Goal: Task Accomplishment & Management: Use online tool/utility

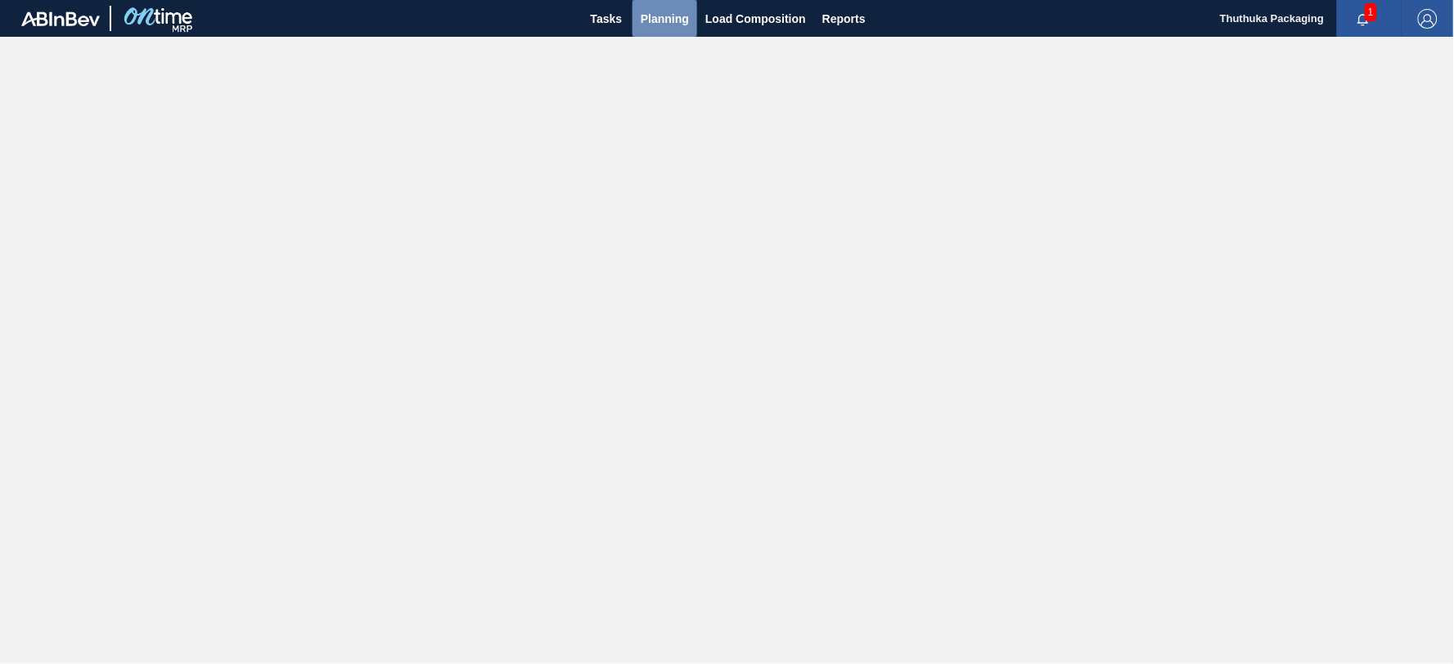
click at [657, 15] on span "Planning" at bounding box center [665, 19] width 48 height 20
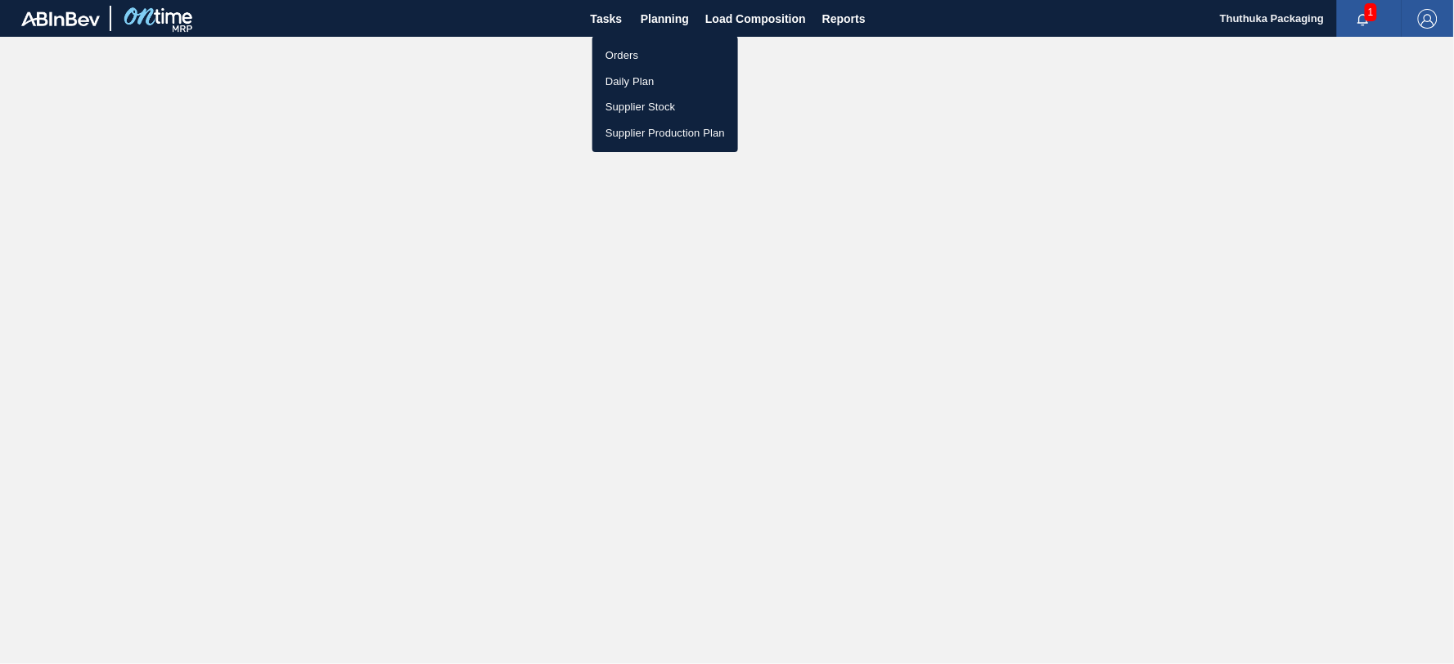
click at [619, 53] on li "Orders" at bounding box center [665, 56] width 146 height 26
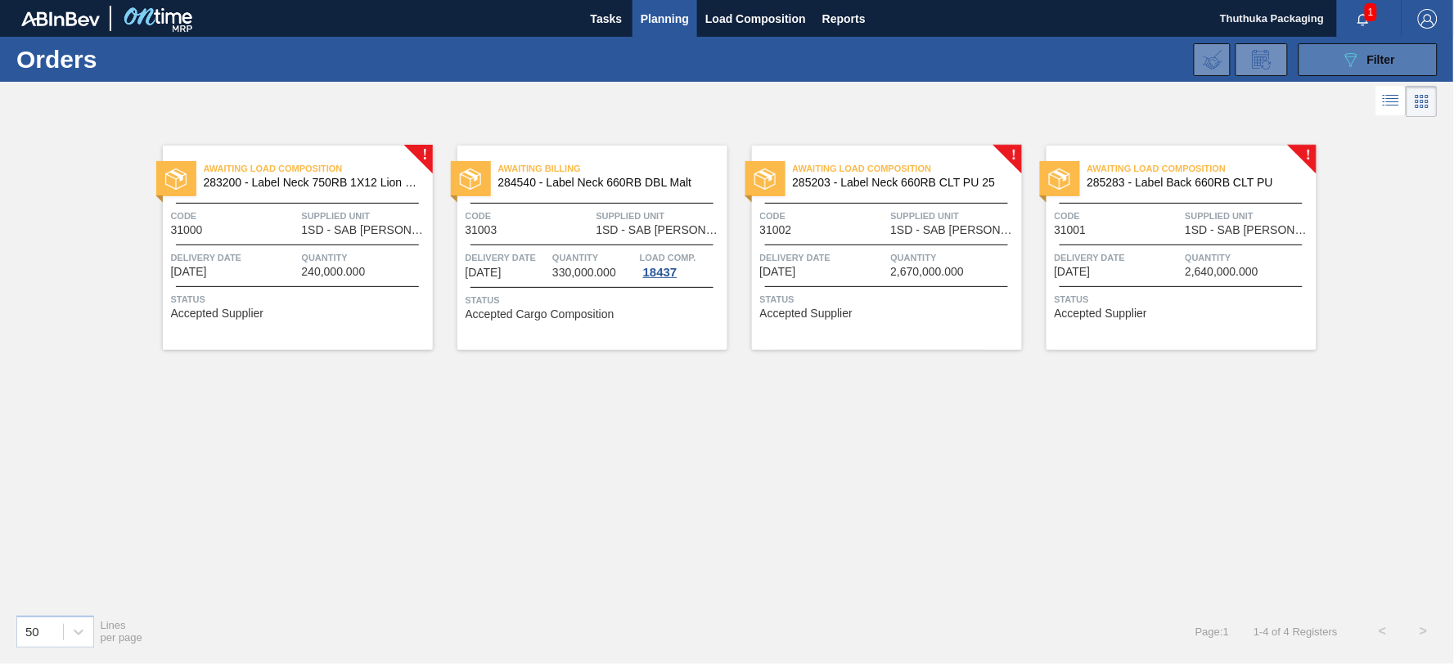
click at [1371, 61] on span "Filter" at bounding box center [1381, 59] width 28 height 13
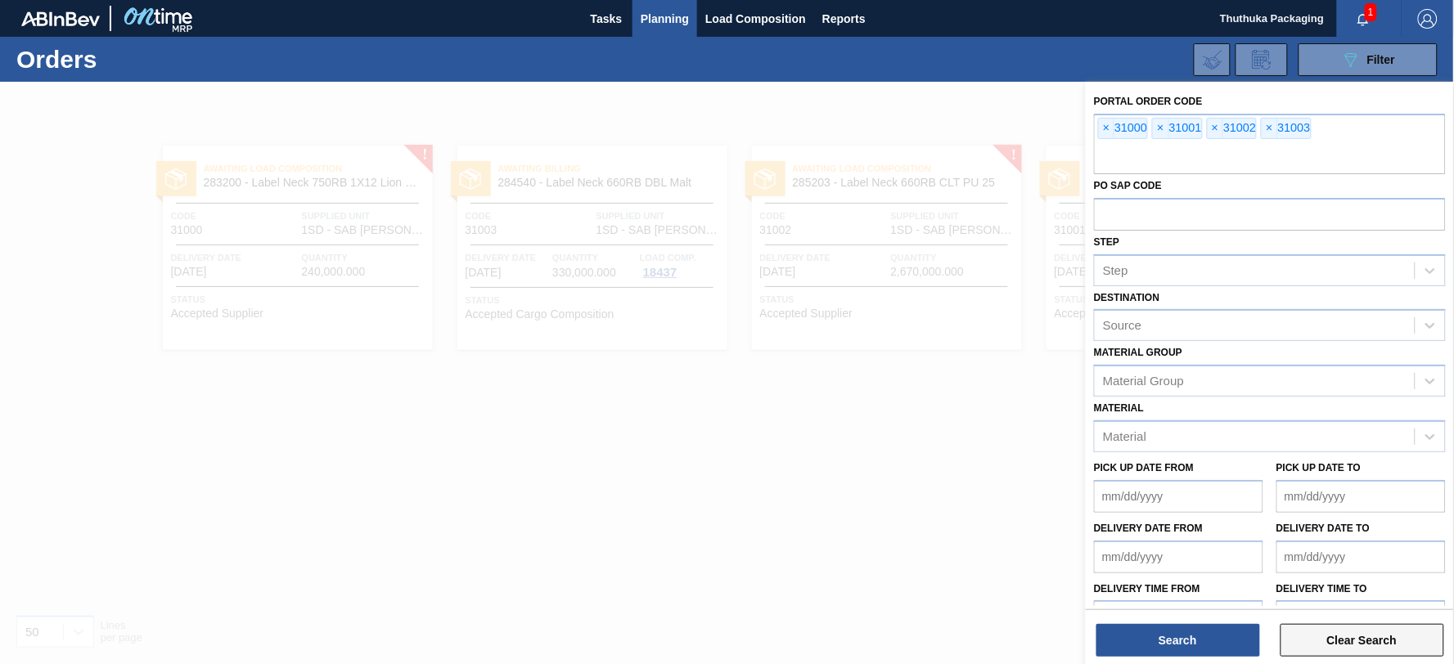
click at [1366, 644] on button "Clear Search" at bounding box center [1363, 640] width 164 height 33
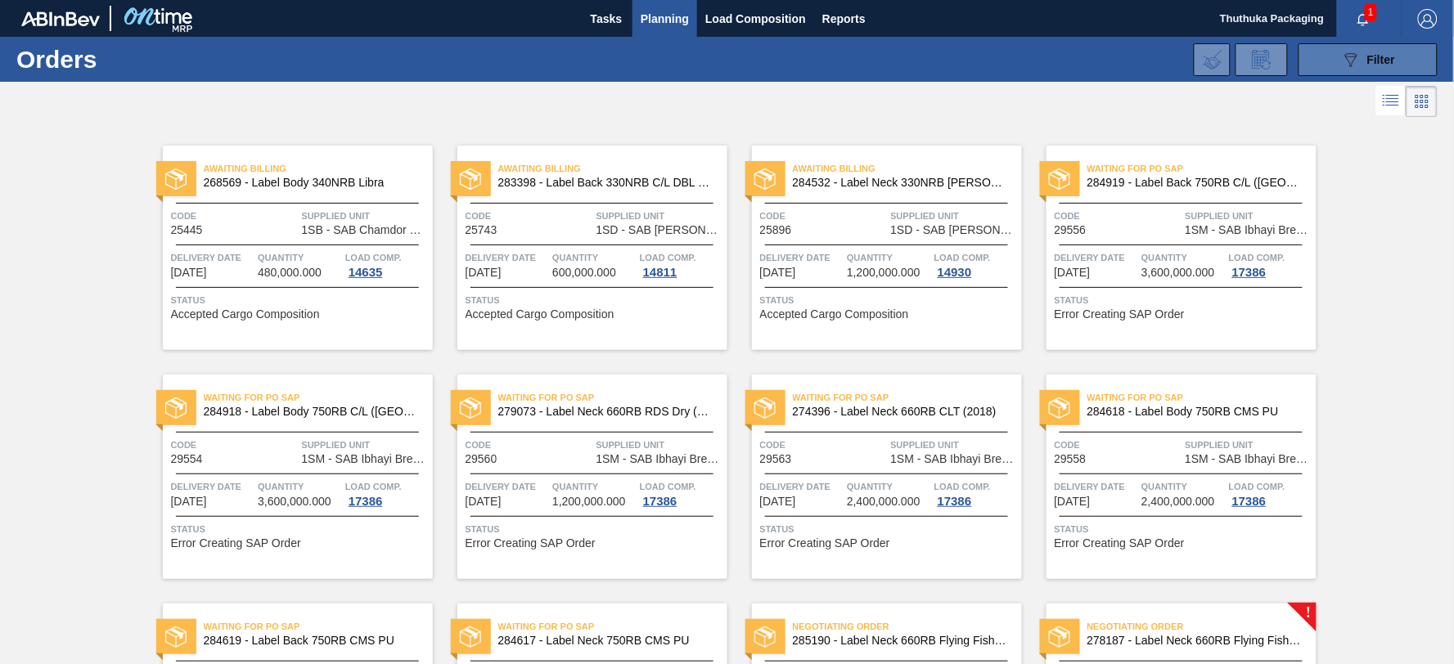
click at [1351, 61] on icon "089F7B8B-B2A5-4AFE-B5C0-19BA573D28AC" at bounding box center [1351, 60] width 20 height 20
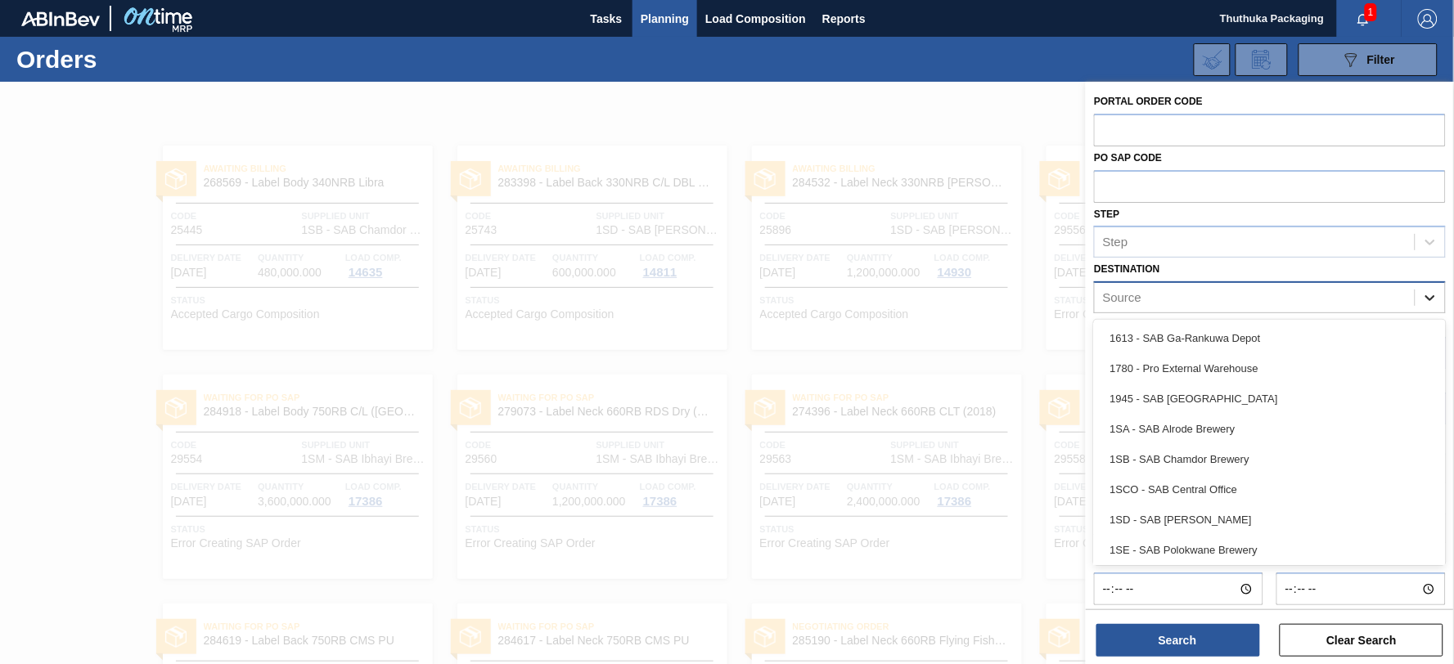
click at [1433, 296] on icon at bounding box center [1430, 298] width 10 height 6
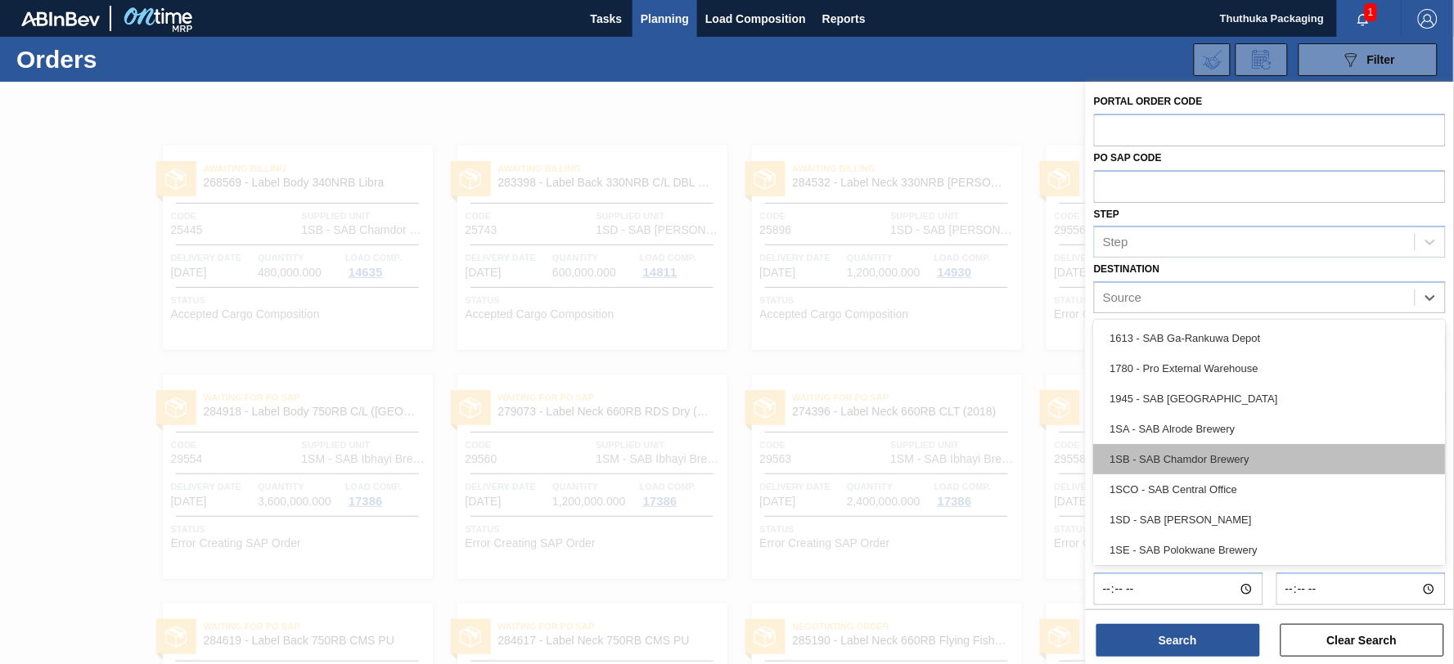
scroll to position [93, 0]
click at [1299, 456] on div "1SE - SAB Polokwane Brewery" at bounding box center [1270, 457] width 352 height 30
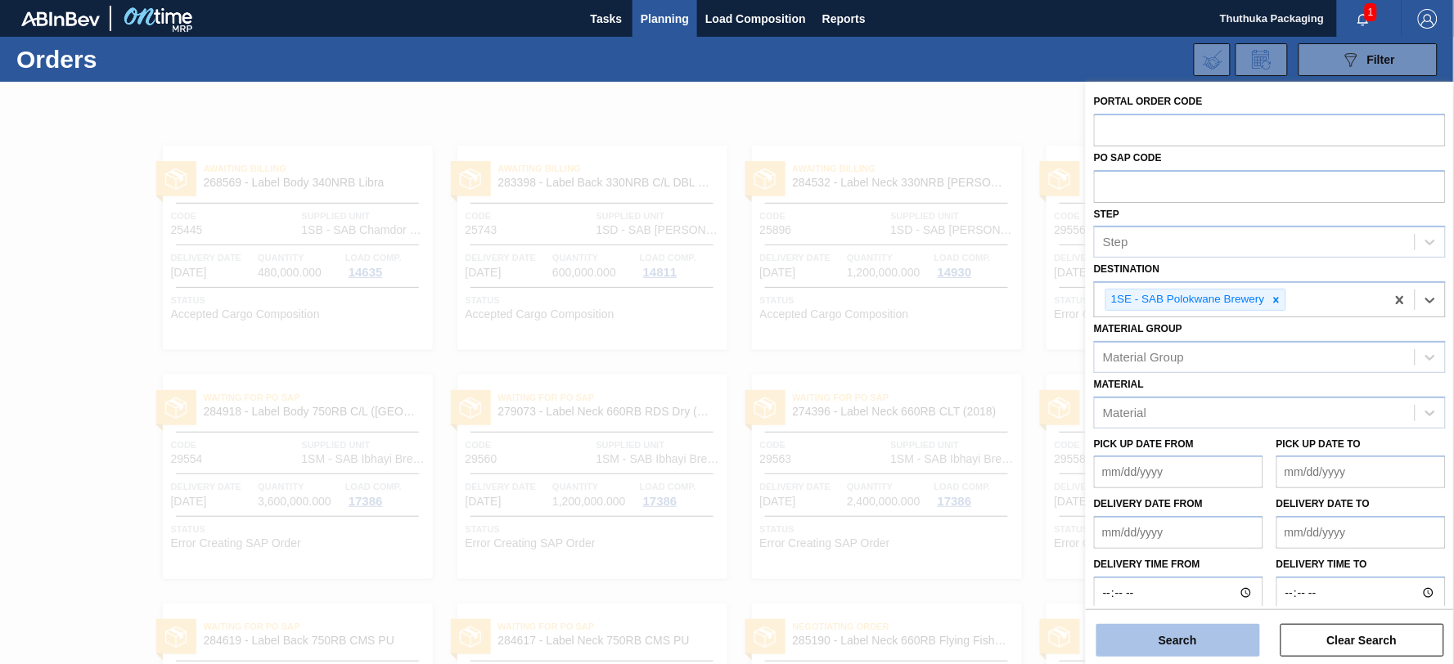
click at [1199, 636] on button "Search" at bounding box center [1178, 640] width 164 height 33
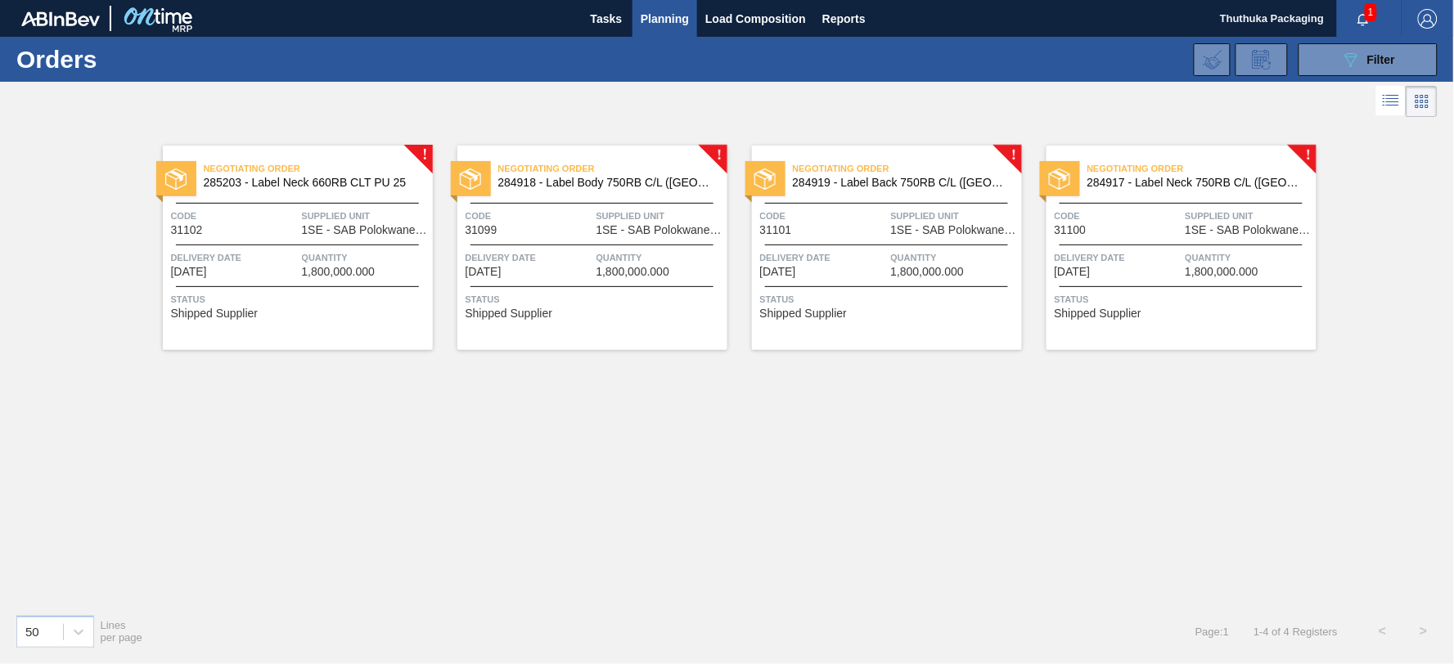
click at [349, 180] on span "285203 - Label Neck 660RB CLT PU 25" at bounding box center [312, 183] width 216 height 12
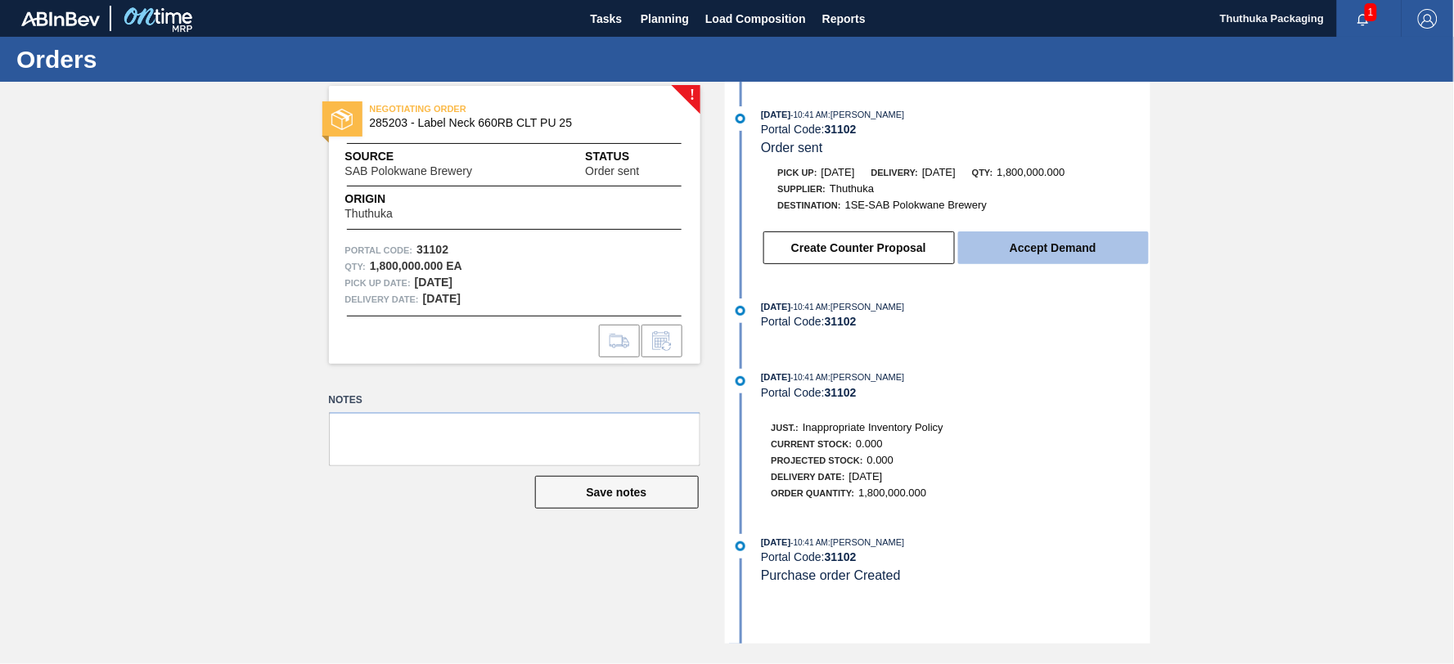
click at [1082, 252] on button "Accept Demand" at bounding box center [1053, 248] width 191 height 33
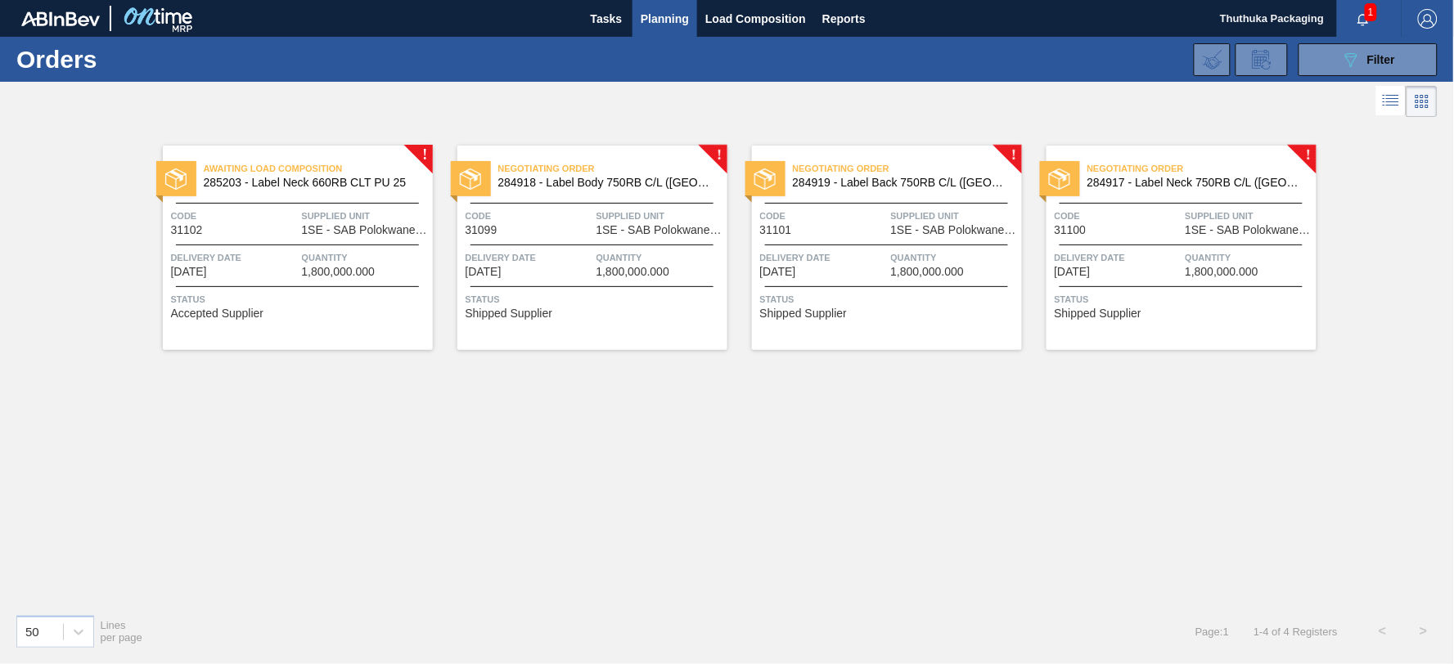
click at [635, 180] on span "284918 - Label Body 750RB C/L ([GEOGRAPHIC_DATA])" at bounding box center [606, 183] width 216 height 12
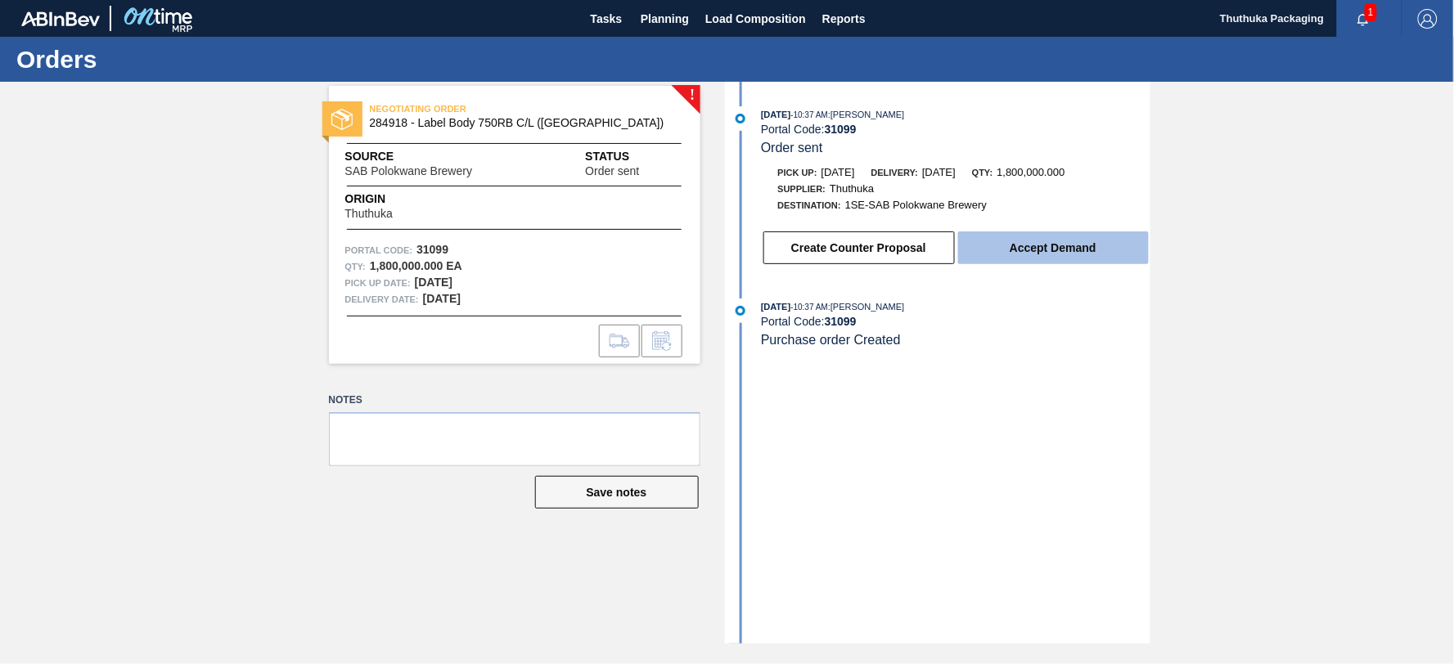
click at [1016, 250] on button "Accept Demand" at bounding box center [1053, 248] width 191 height 33
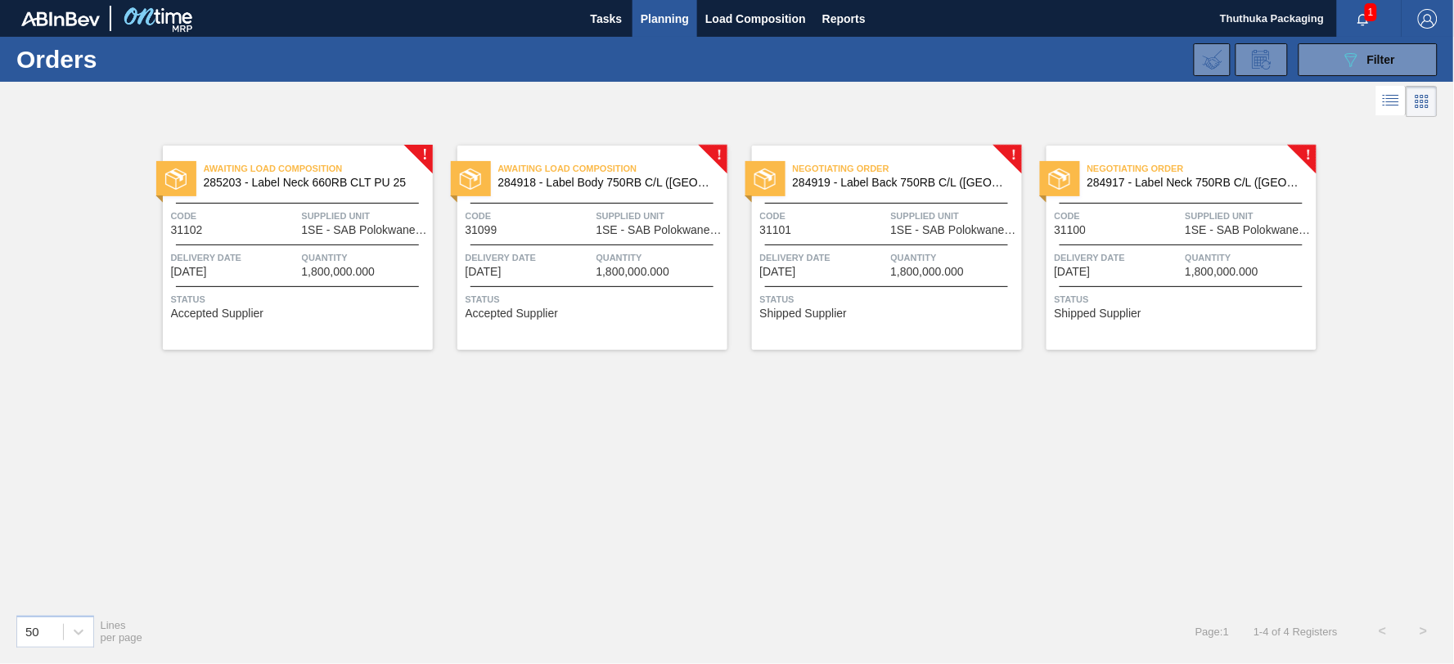
click at [848, 178] on span "284919 - Label Back 750RB C/L ([GEOGRAPHIC_DATA])" at bounding box center [901, 183] width 216 height 12
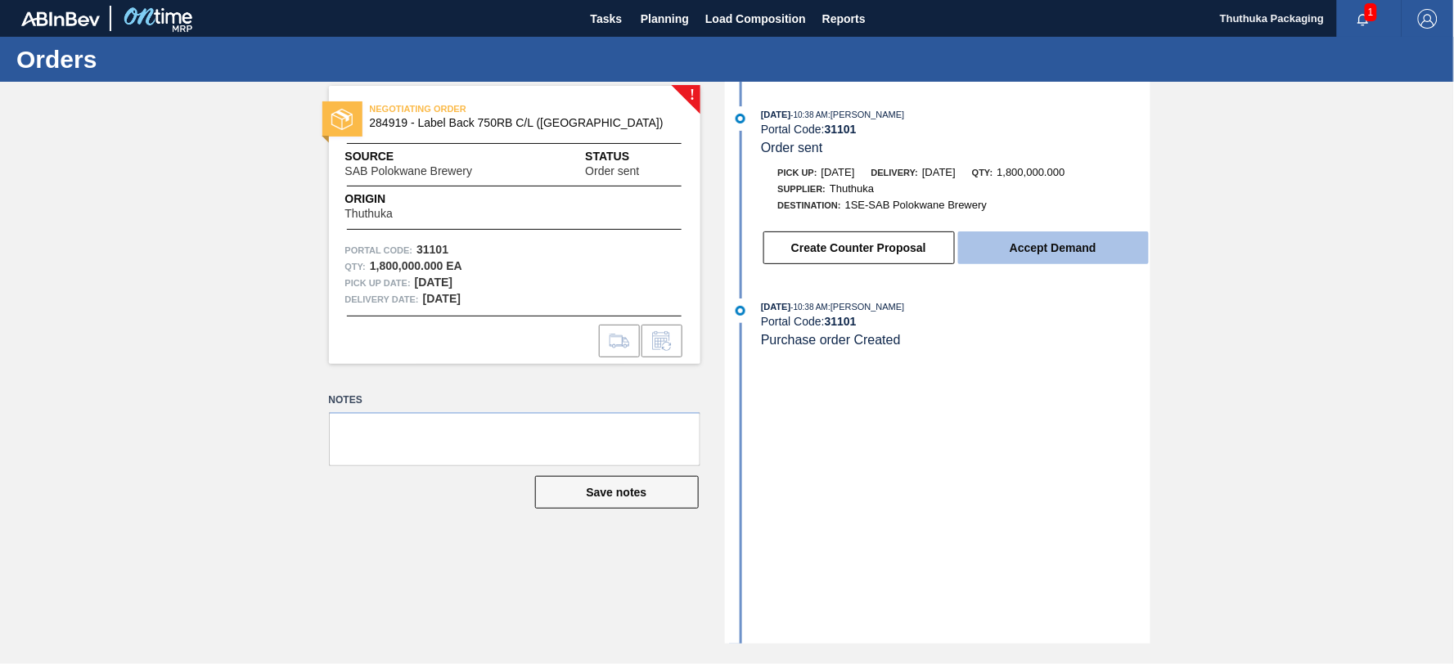
click at [1036, 247] on button "Accept Demand" at bounding box center [1053, 248] width 191 height 33
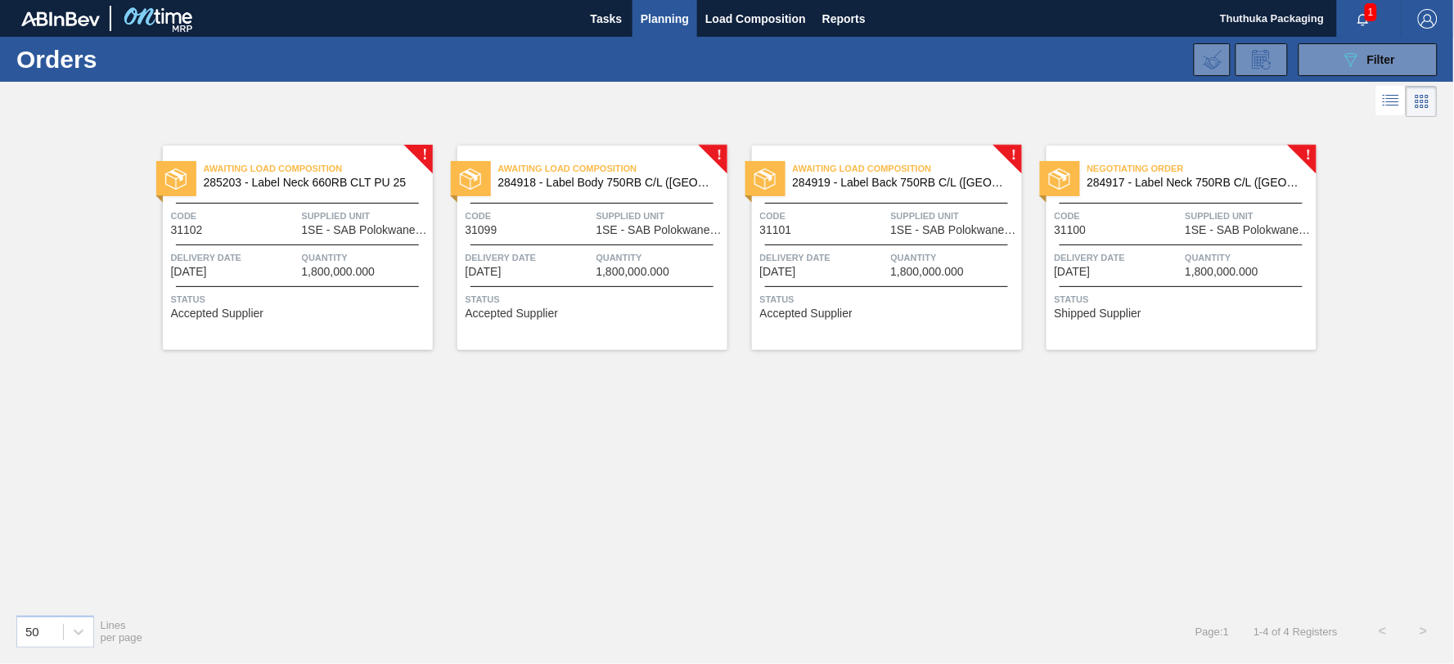
click at [1191, 186] on span "284917 - Label Neck 750RB C/L ([GEOGRAPHIC_DATA])" at bounding box center [1195, 183] width 216 height 12
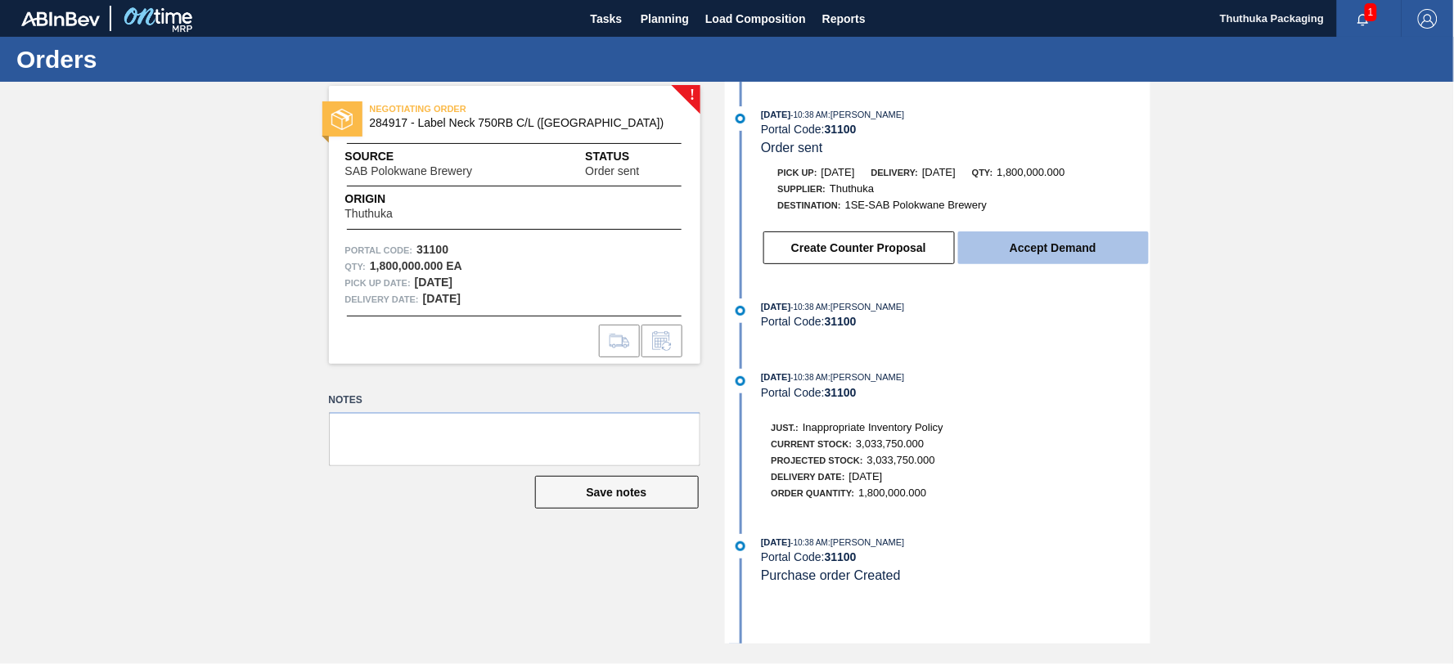
click at [1075, 250] on button "Accept Demand" at bounding box center [1053, 248] width 191 height 33
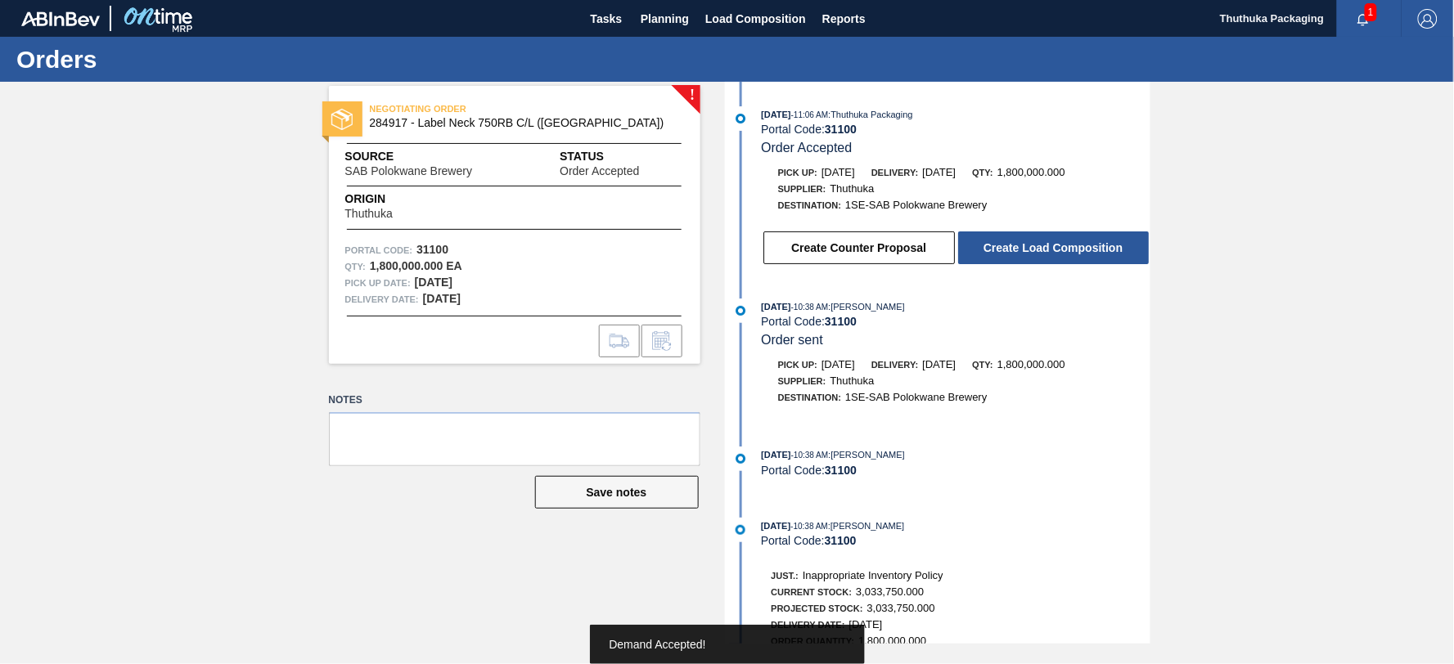
click at [1075, 250] on button "Create Load Composition" at bounding box center [1053, 248] width 191 height 33
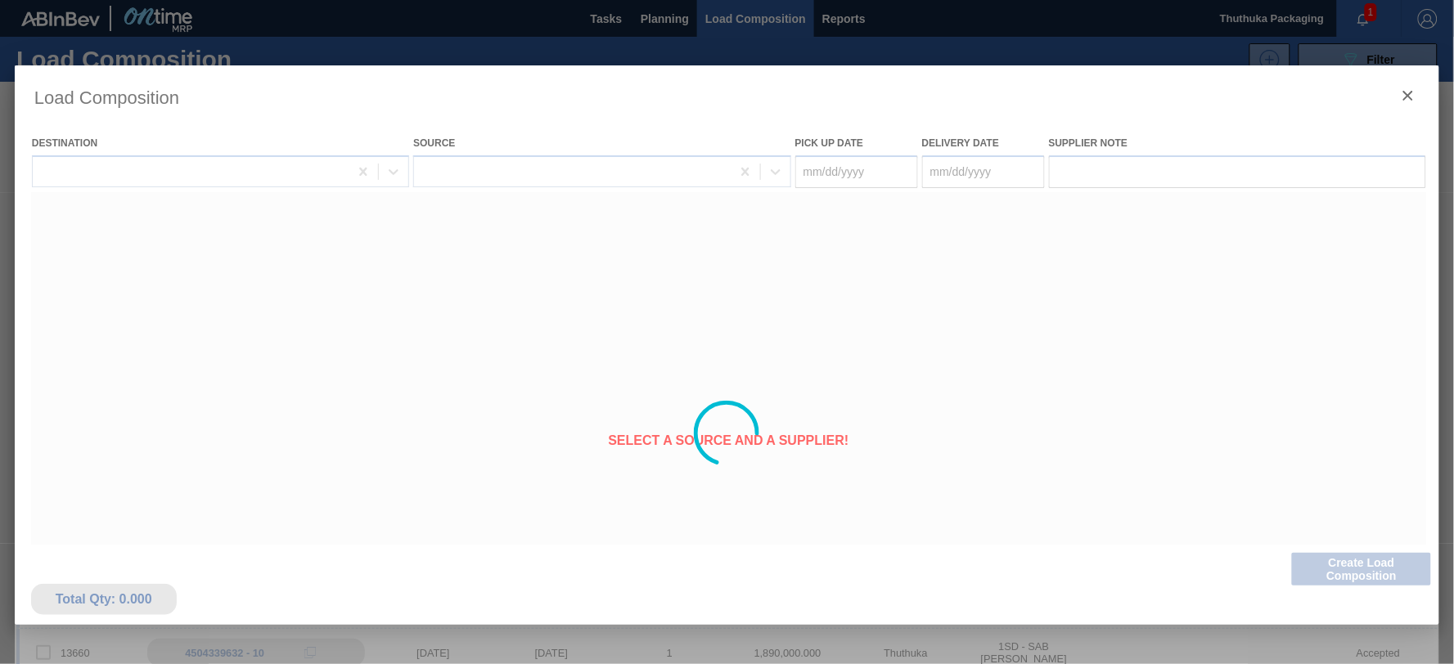
type Date "[DATE]"
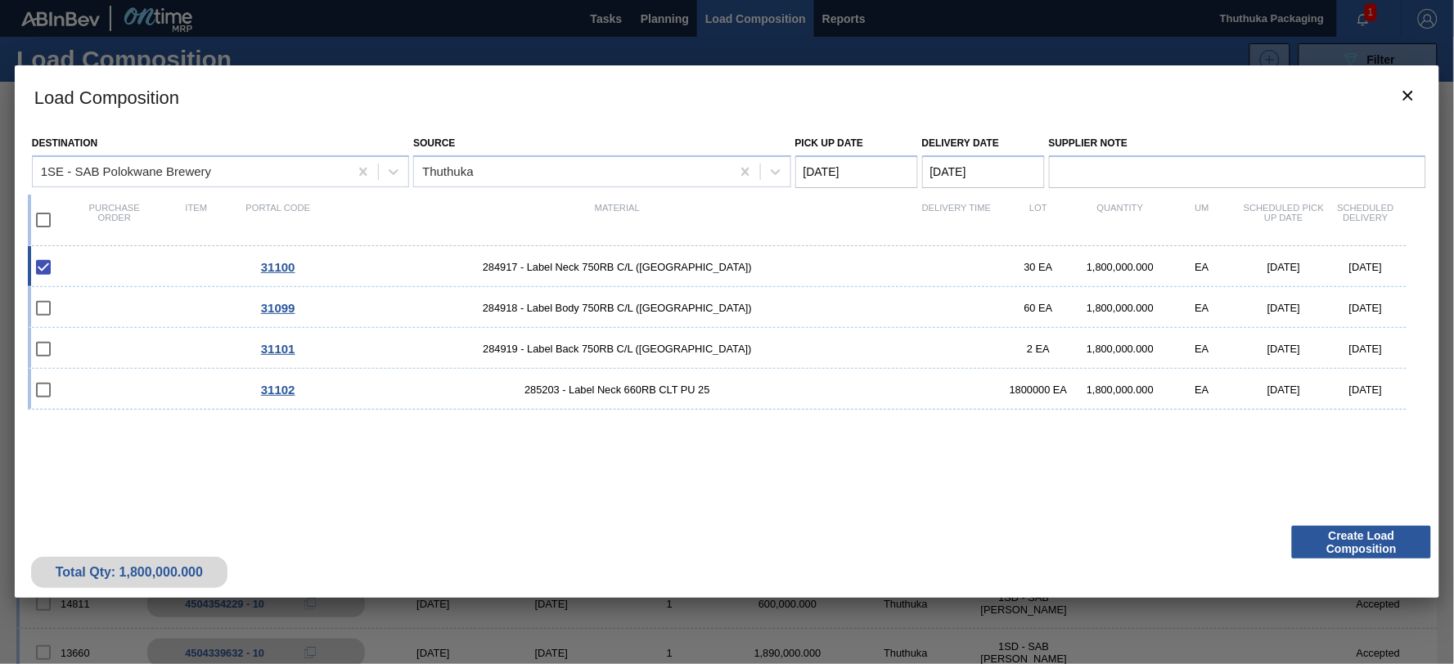
click at [41, 218] on input "checkbox" at bounding box center [43, 220] width 34 height 34
checkbox input "true"
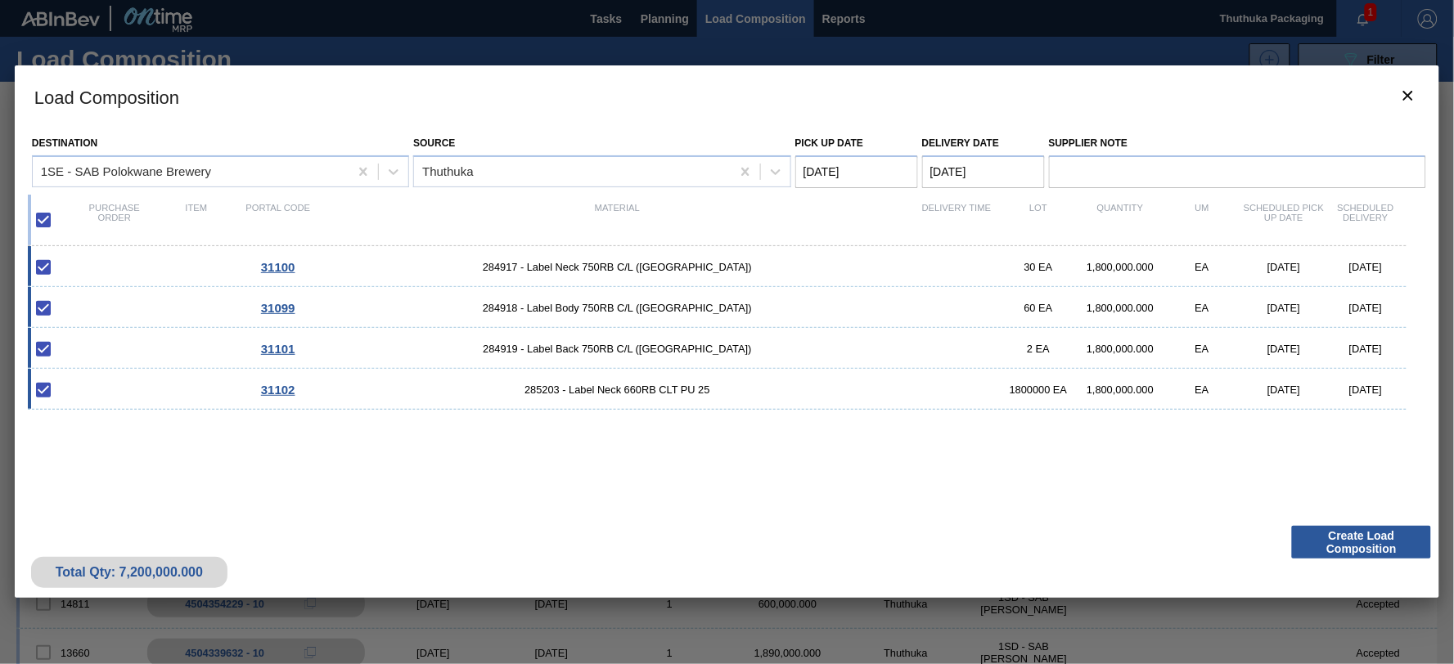
click at [876, 169] on Date "[DATE]" at bounding box center [856, 171] width 123 height 33
click at [923, 363] on div "28" at bounding box center [921, 369] width 22 height 22
click at [1344, 538] on button "Create Load Composition" at bounding box center [1361, 542] width 139 height 33
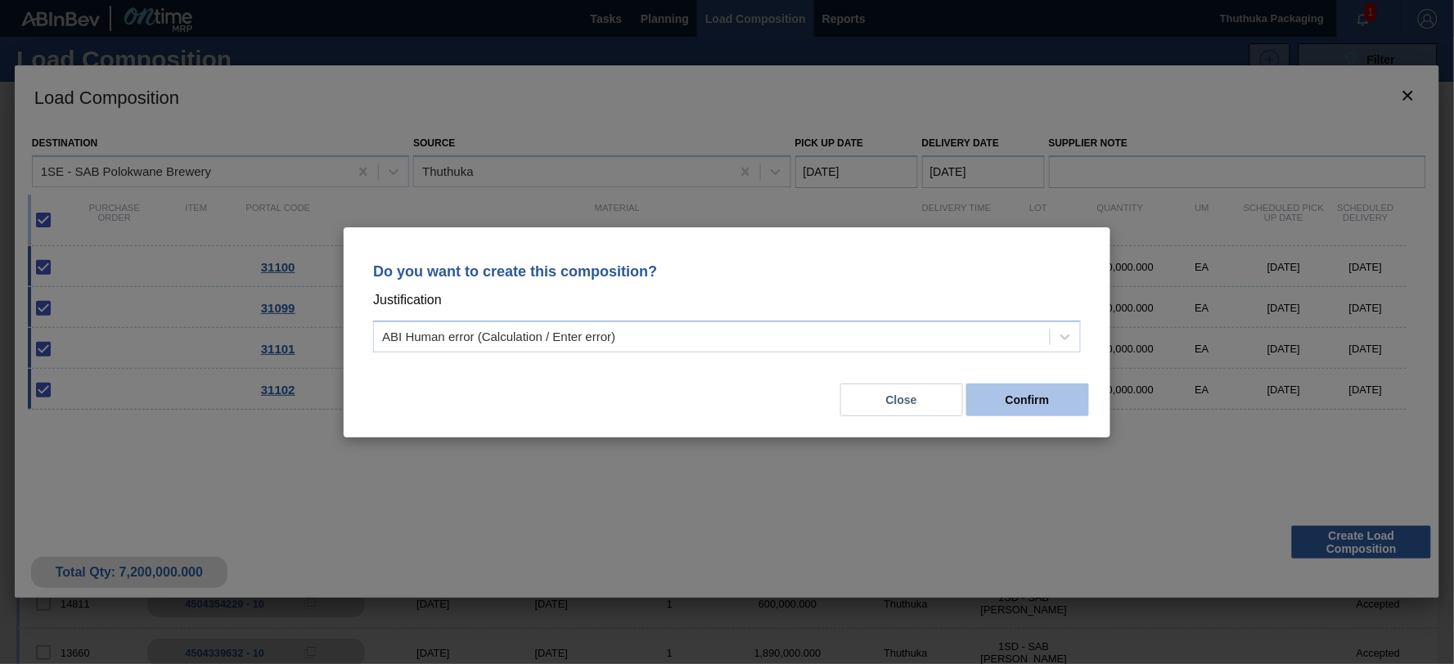
click at [1029, 403] on button "Confirm" at bounding box center [1027, 400] width 123 height 33
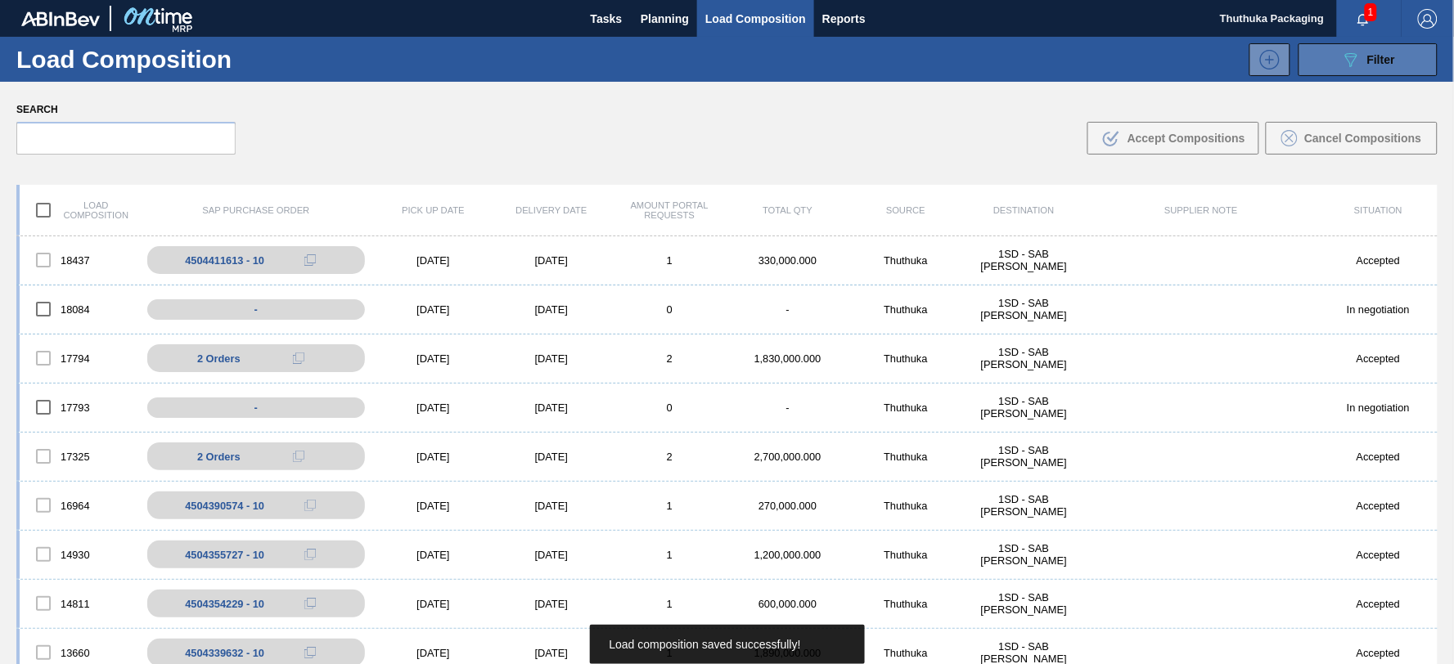
click at [1350, 56] on icon at bounding box center [1351, 60] width 12 height 14
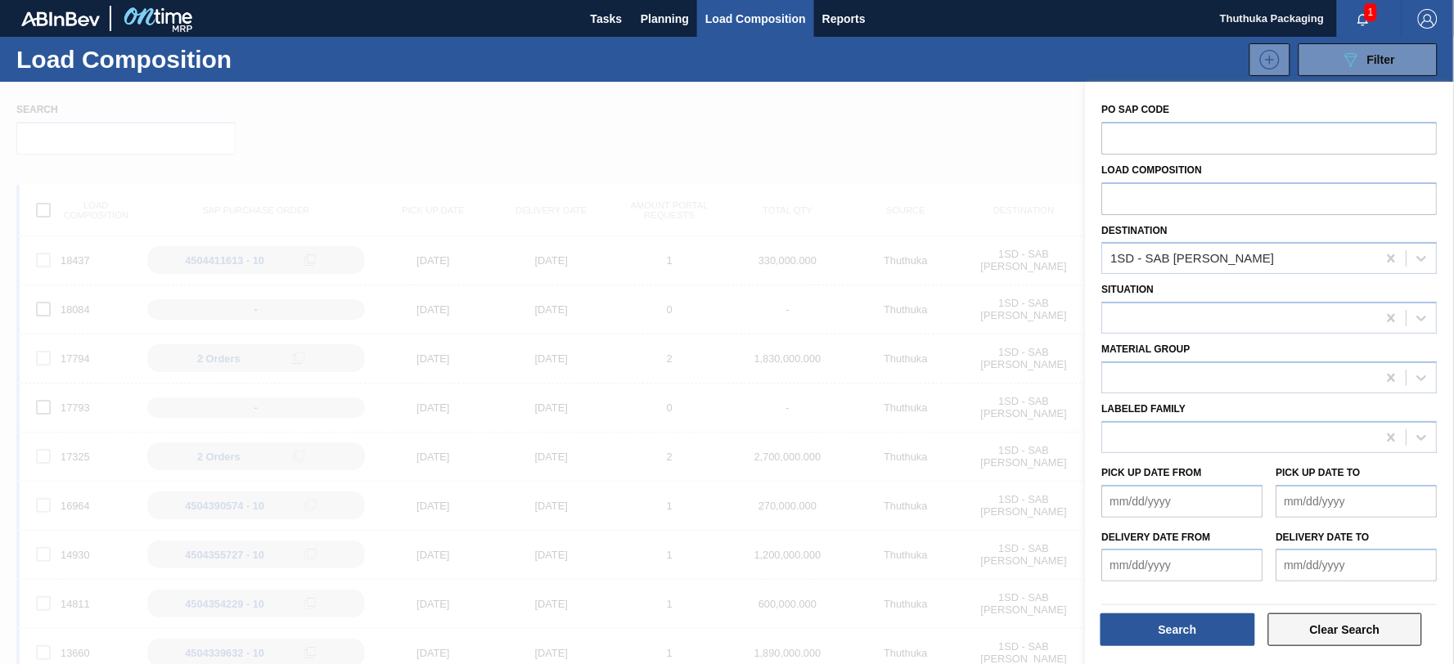
click at [1321, 632] on button "Clear Search" at bounding box center [1345, 630] width 155 height 33
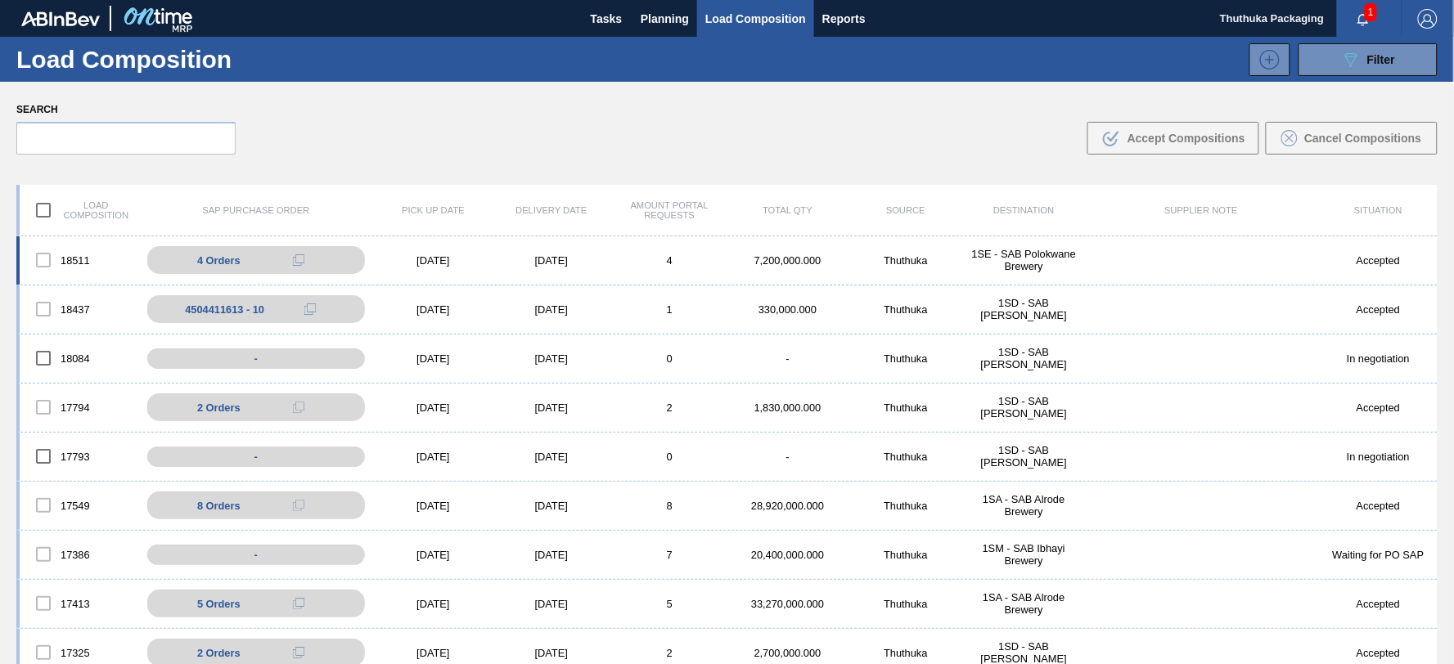
click at [909, 259] on div "Thuthuka" at bounding box center [906, 260] width 118 height 12
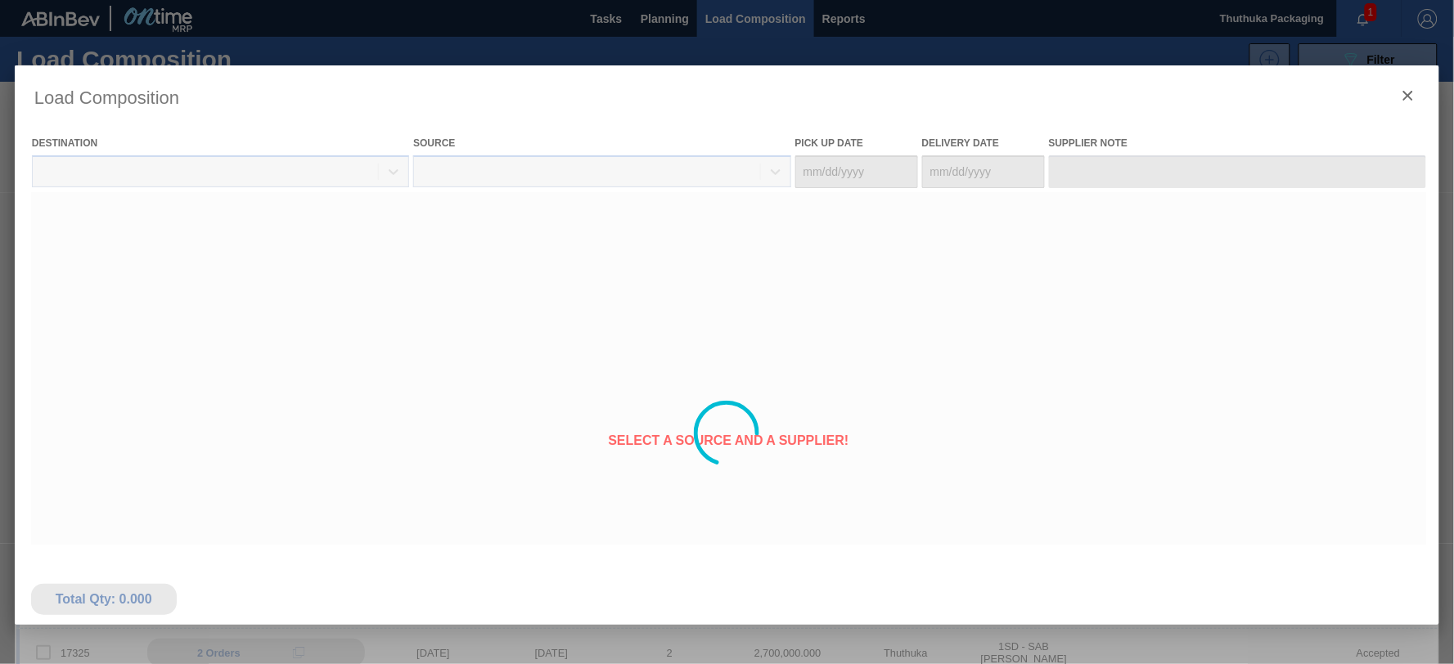
type Date "[DATE]"
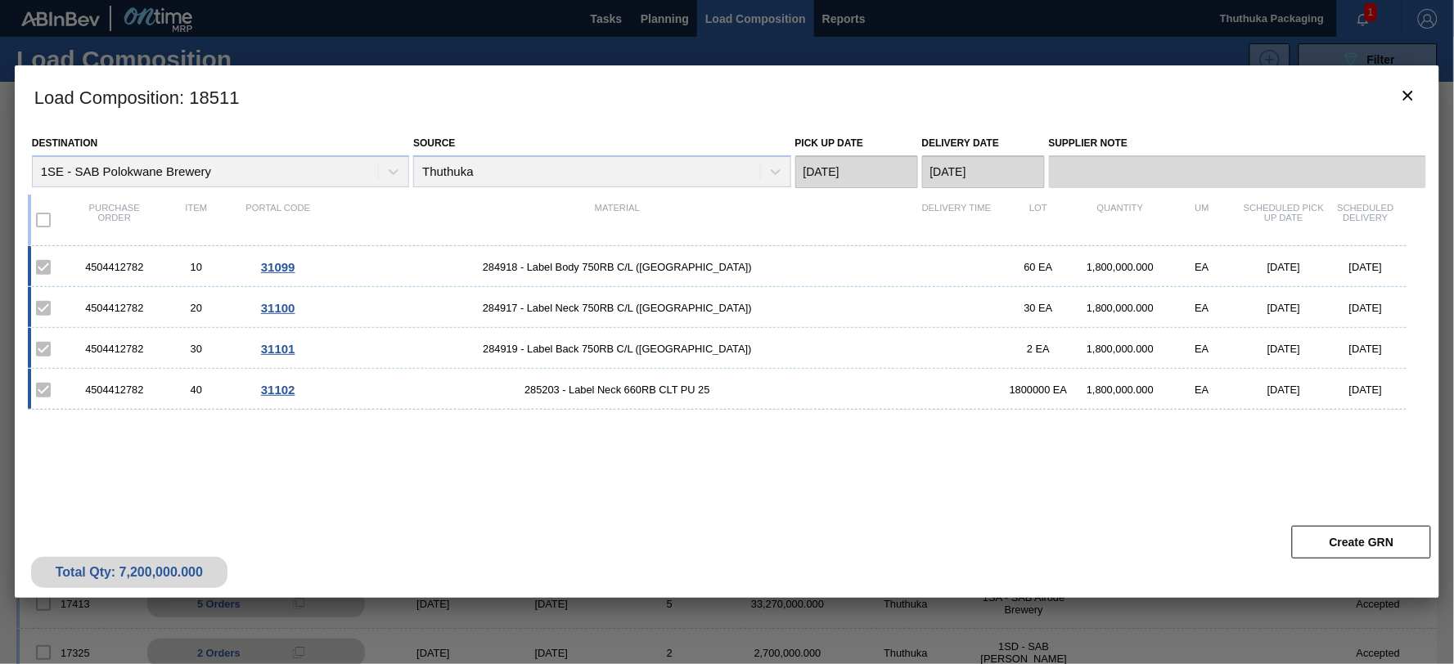
click at [118, 267] on div "4504412782" at bounding box center [115, 267] width 82 height 12
copy div "4504412782"
click at [518, 266] on span "284918 - Label Body 750RB C/L ([GEOGRAPHIC_DATA])" at bounding box center [617, 267] width 596 height 12
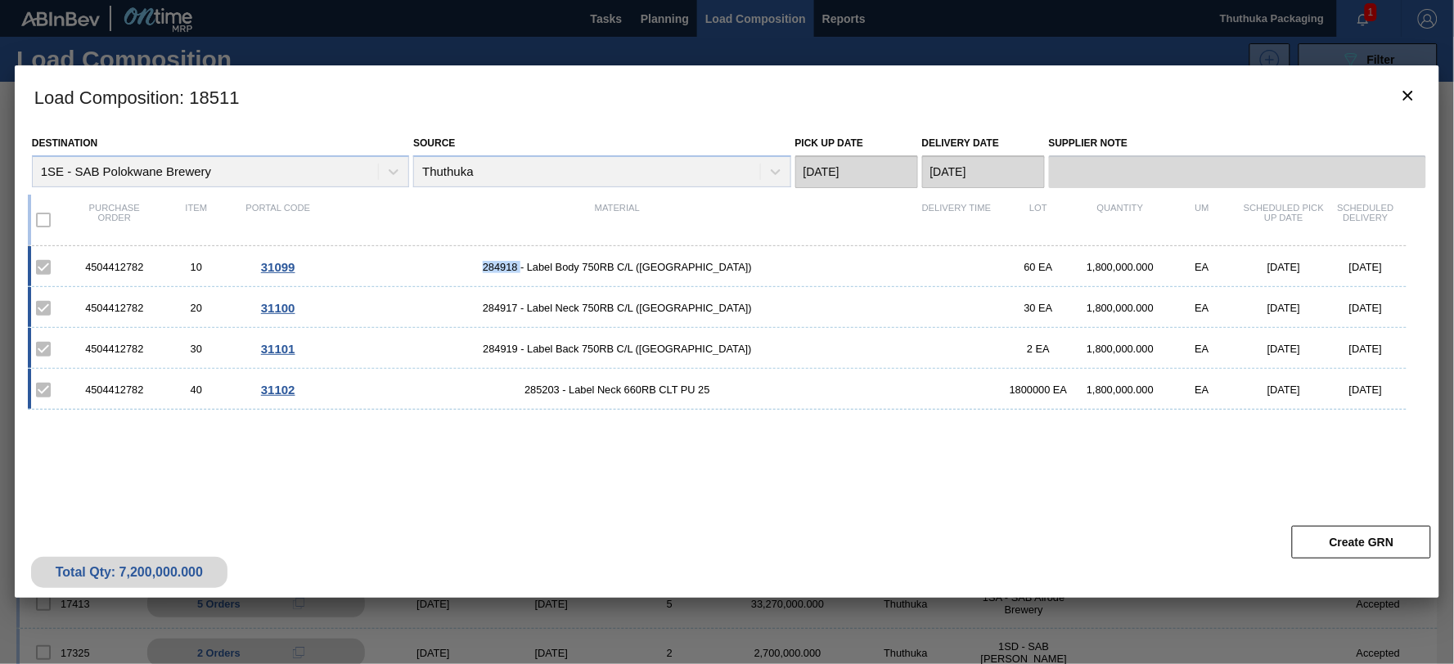
copy span "284918"
click at [525, 305] on span "284917 - Label Neck 750RB C/L ([GEOGRAPHIC_DATA])" at bounding box center [617, 308] width 596 height 12
copy span "284917"
click at [534, 349] on span "284919 - Label Back 750RB C/L ([GEOGRAPHIC_DATA])" at bounding box center [617, 349] width 596 height 12
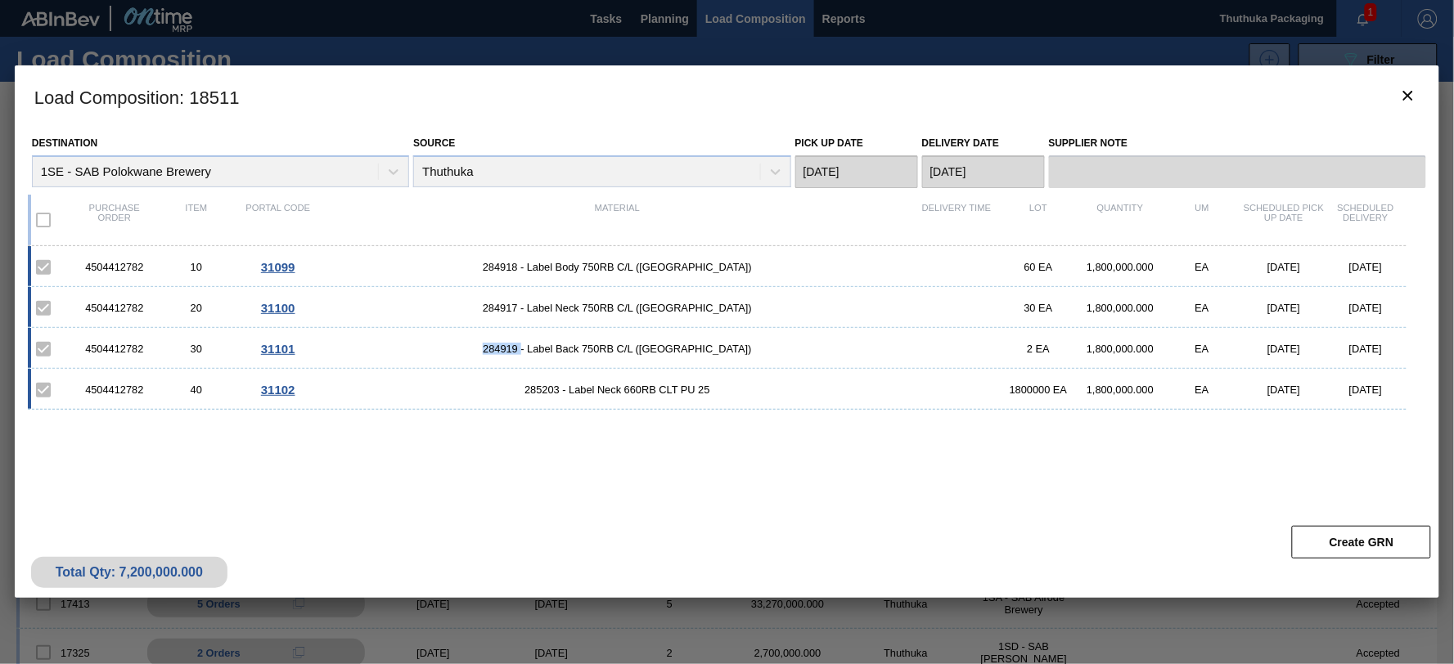
click at [534, 349] on span "284919 - Label Back 750RB C/L ([GEOGRAPHIC_DATA])" at bounding box center [617, 349] width 596 height 12
copy span "284919"
click at [542, 388] on span "285203 - Label Neck 660RB CLT PU 25" at bounding box center [617, 390] width 596 height 12
copy span "285203"
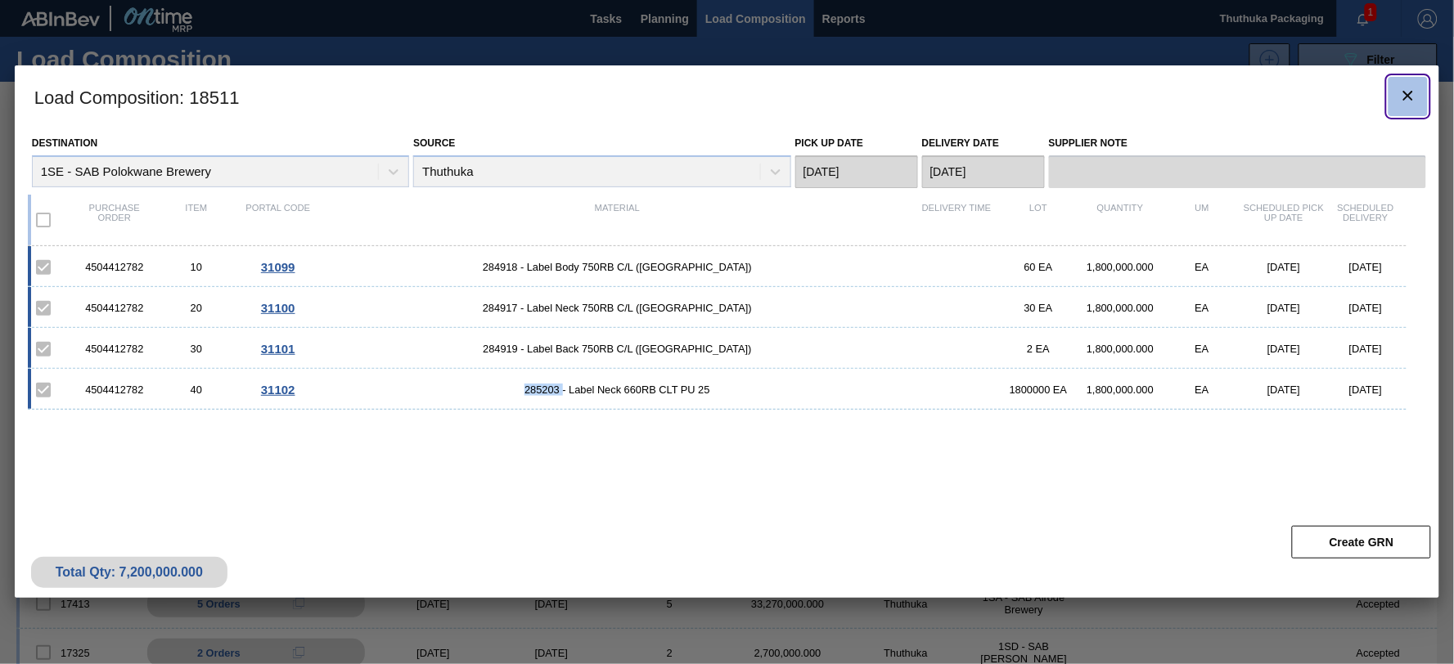
click at [1411, 87] on icon "botão de ícone" at bounding box center [1408, 96] width 20 height 20
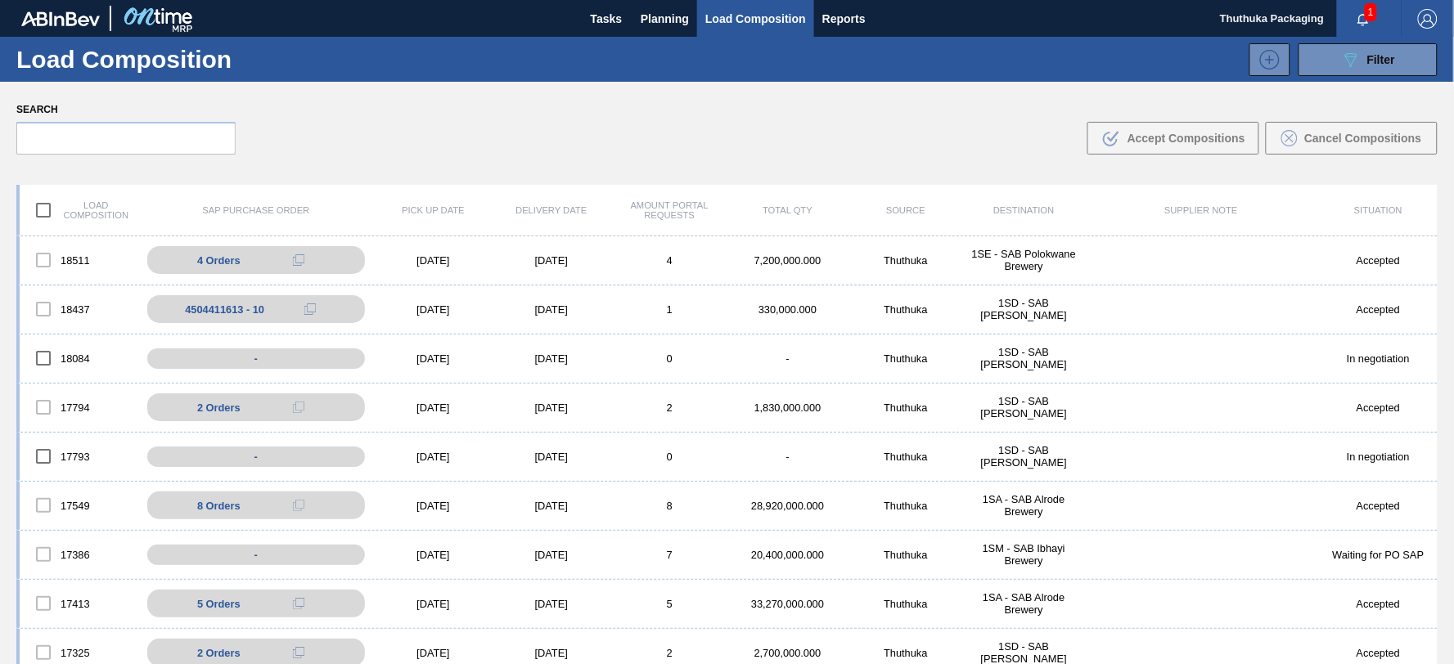
click at [1371, 15] on span "1" at bounding box center [1371, 12] width 12 height 18
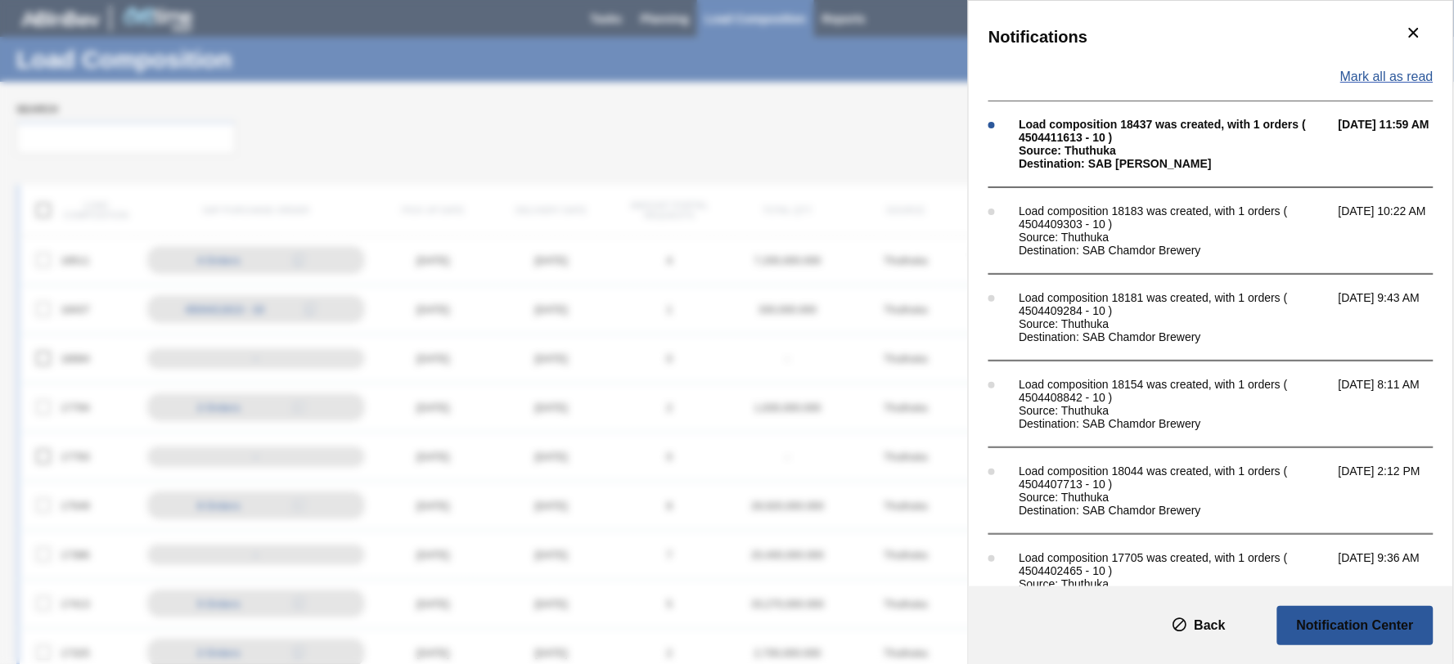
click at [1365, 77] on span "Mark all as read" at bounding box center [1386, 77] width 93 height 15
